Goal: Information Seeking & Learning: Learn about a topic

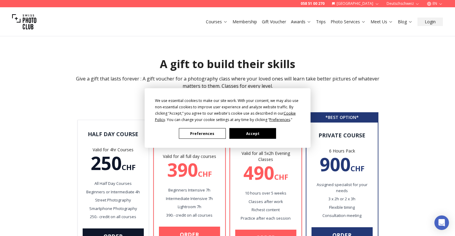
click at [248, 133] on button "Accept" at bounding box center [252, 133] width 47 height 11
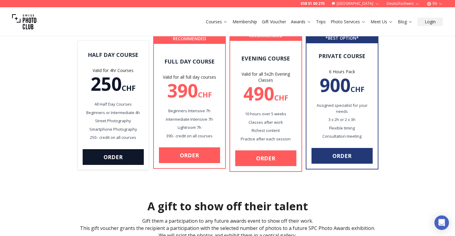
scroll to position [91, 0]
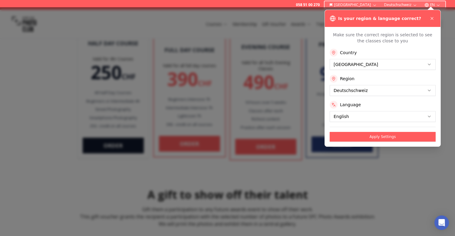
click at [161, 77] on div at bounding box center [227, 121] width 455 height 229
click at [432, 19] on icon at bounding box center [431, 18] width 5 height 5
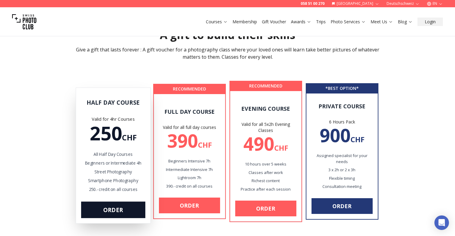
scroll to position [0, 0]
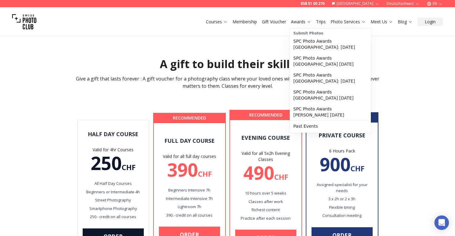
click at [319, 21] on link "Trips" at bounding box center [321, 22] width 10 height 6
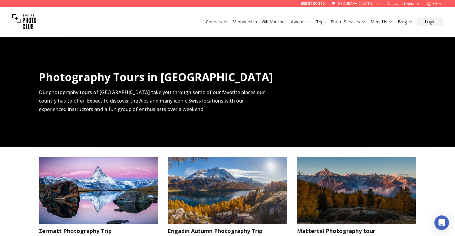
scroll to position [242, 0]
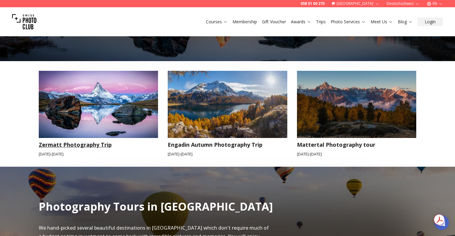
click at [85, 147] on h3 "Zermatt Photography Trip" at bounding box center [98, 144] width 119 height 8
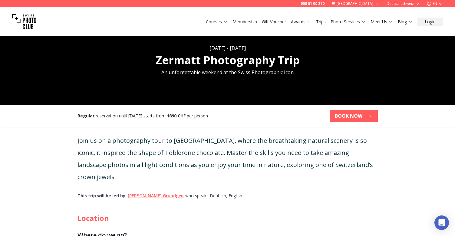
scroll to position [121, 0]
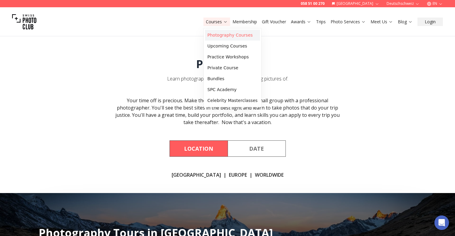
click at [227, 36] on link "Photography Courses" at bounding box center [232, 35] width 55 height 11
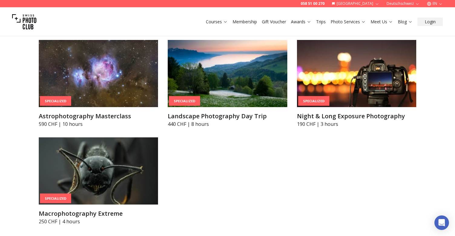
scroll to position [1422, 0]
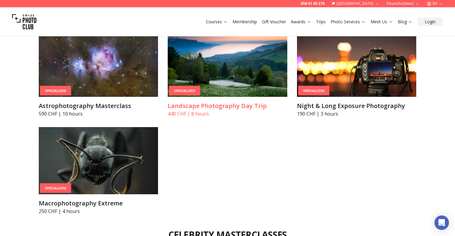
click at [228, 108] on h3 "Landscape Photography Day Trip" at bounding box center [227, 106] width 119 height 8
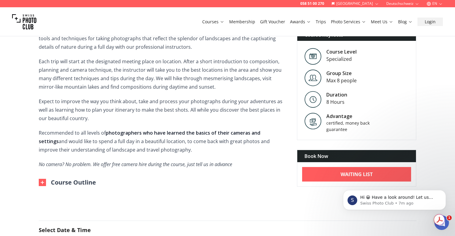
scroll to position [181, 0]
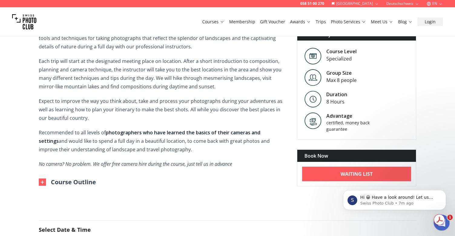
click at [442, 224] on icon "Open Intercom Messenger" at bounding box center [441, 222] width 10 height 10
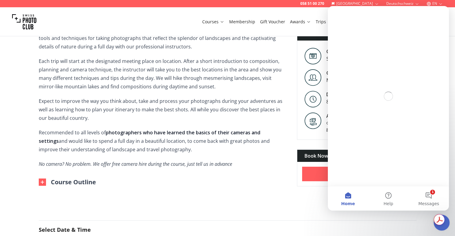
scroll to position [0, 0]
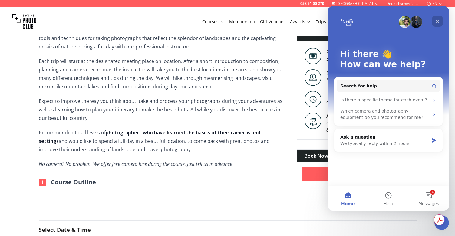
click at [436, 22] on icon "Close" at bounding box center [437, 21] width 3 height 3
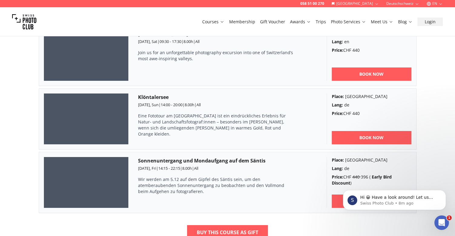
scroll to position [484, 0]
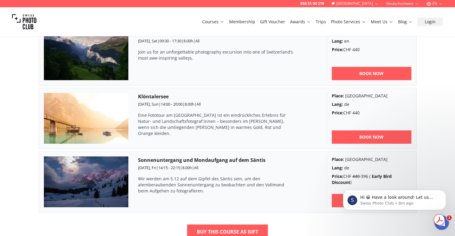
click at [201, 179] on p "Wir werden am 5.12 auf dem Gipfel des Säntis sein, um den atemberaubenden Sonne…" at bounding box center [216, 185] width 157 height 18
click at [276, 178] on p "Wir werden am 5.12 auf dem Gipfel des Säntis sein, um den atemberaubenden Sonne…" at bounding box center [216, 185] width 157 height 18
click at [174, 185] on p "Wir werden am 5.12 auf dem Gipfel des Säntis sein, um den atemberaubenden Sonne…" at bounding box center [216, 185] width 157 height 18
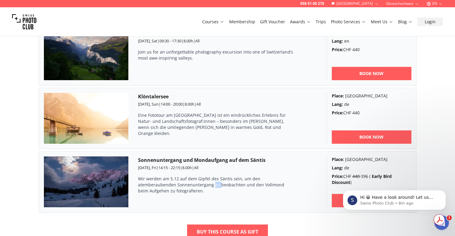
click at [174, 185] on p "Wir werden am 5.12 auf dem Gipfel des Säntis sein, um den atemberaubenden Sonne…" at bounding box center [216, 185] width 157 height 18
click at [165, 185] on p "Wir werden am 5.12 auf dem Gipfel des Säntis sein, um den atemberaubenden Sonne…" at bounding box center [216, 185] width 157 height 18
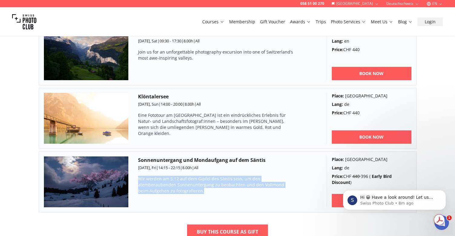
click at [165, 185] on p "Wir werden am 5.12 auf dem Gipfel des Säntis sein, um den atemberaubenden Sonne…" at bounding box center [216, 185] width 157 height 18
click at [159, 185] on p "Wir werden am 5.12 auf dem Gipfel des Säntis sein, um den atemberaubenden Sonne…" at bounding box center [216, 185] width 157 height 18
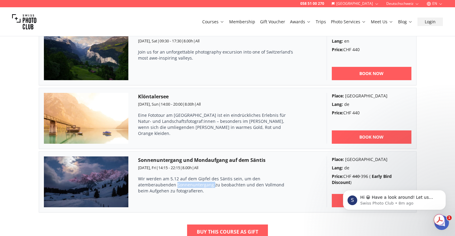
click at [159, 185] on p "Wir werden am 5.12 auf dem Gipfel des Säntis sein, um den atemberaubenden Sonne…" at bounding box center [216, 185] width 157 height 18
click at [186, 186] on p "Wir werden am 5.12 auf dem Gipfel des Säntis sein, um den atemberaubenden Sonne…" at bounding box center [216, 185] width 157 height 18
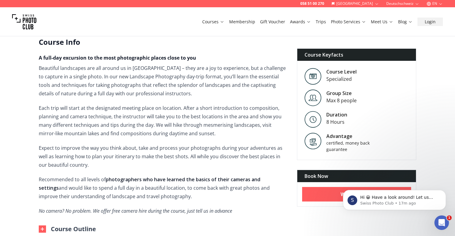
scroll to position [60, 0]
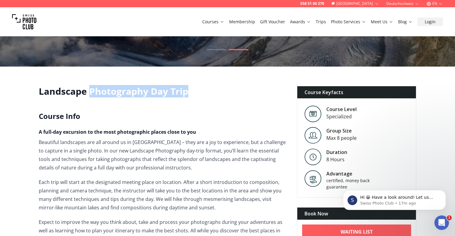
drag, startPoint x: 196, startPoint y: 91, endPoint x: 89, endPoint y: 92, distance: 107.1
click at [89, 92] on h1 "Landscape Photography Day Trip" at bounding box center [163, 91] width 248 height 11
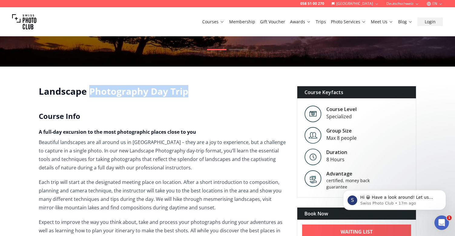
copy h1 "Photography Day Trip"
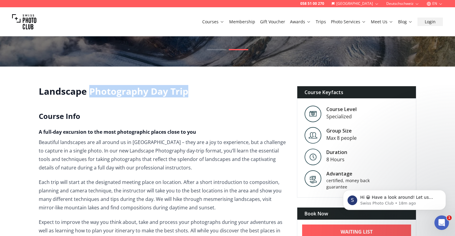
click at [159, 95] on h1 "Landscape Photography Day Trip" at bounding box center [163, 91] width 248 height 11
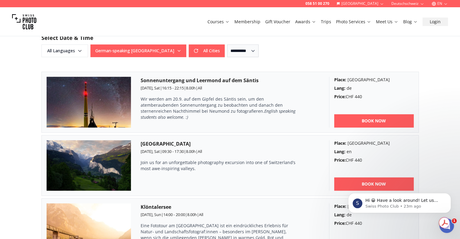
scroll to position [361, 0]
